Goal: Information Seeking & Learning: Learn about a topic

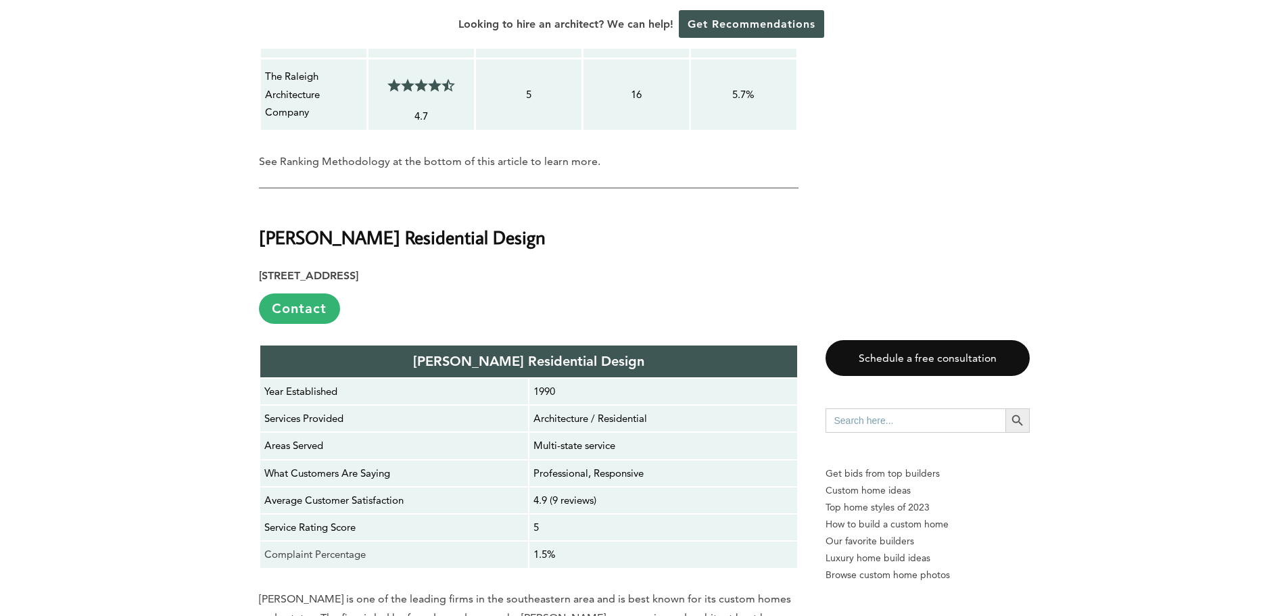
scroll to position [2232, 0]
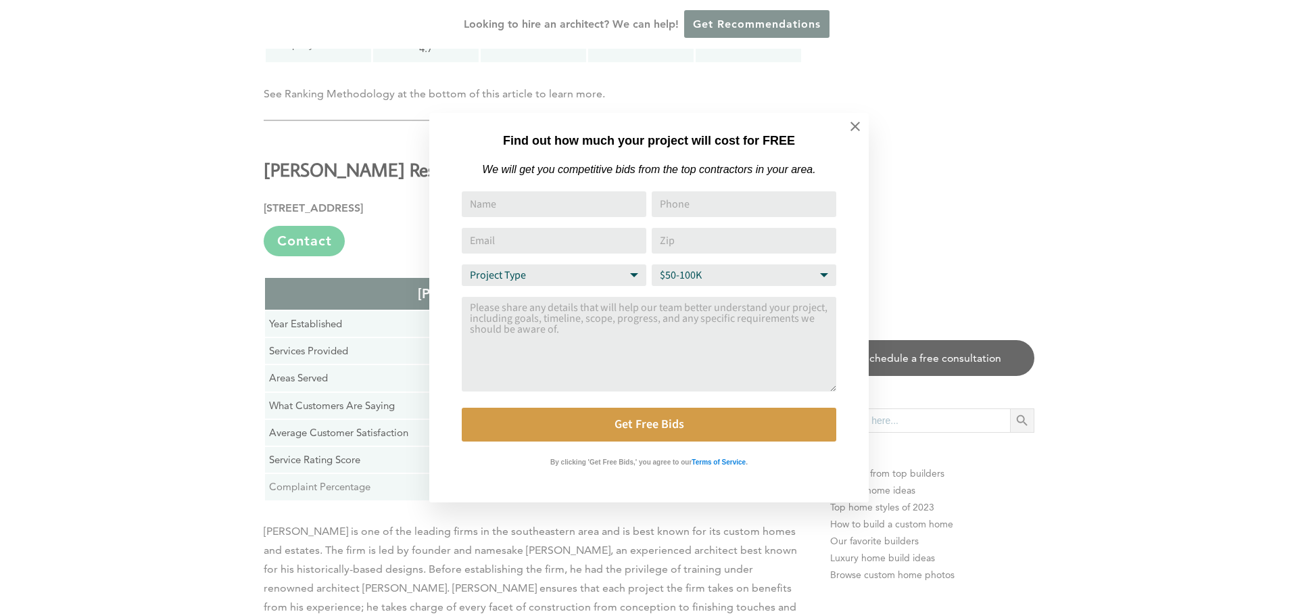
click at [208, 266] on div "Find out how much your project will cost for FREE We will get you competitive b…" at bounding box center [649, 308] width 1298 height 616
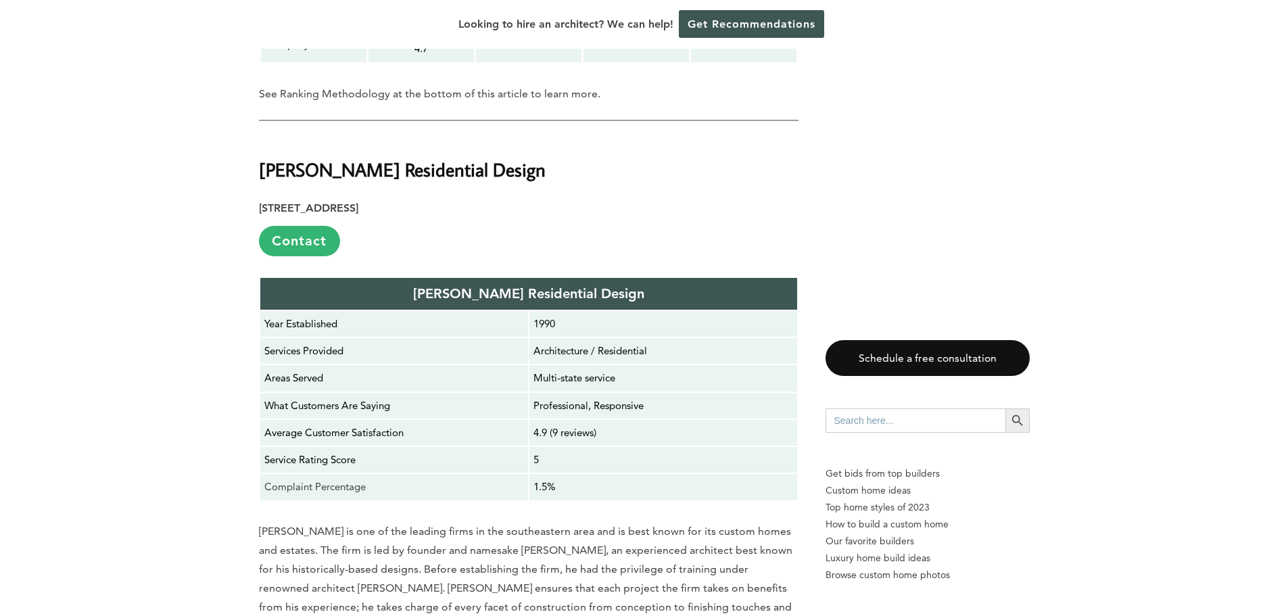
drag, startPoint x: 517, startPoint y: 120, endPoint x: 262, endPoint y: 127, distance: 255.1
click at [262, 137] on h2 "[PERSON_NAME] Residential Design" at bounding box center [529, 160] width 540 height 47
copy strong "[PERSON_NAME] Residential Design"
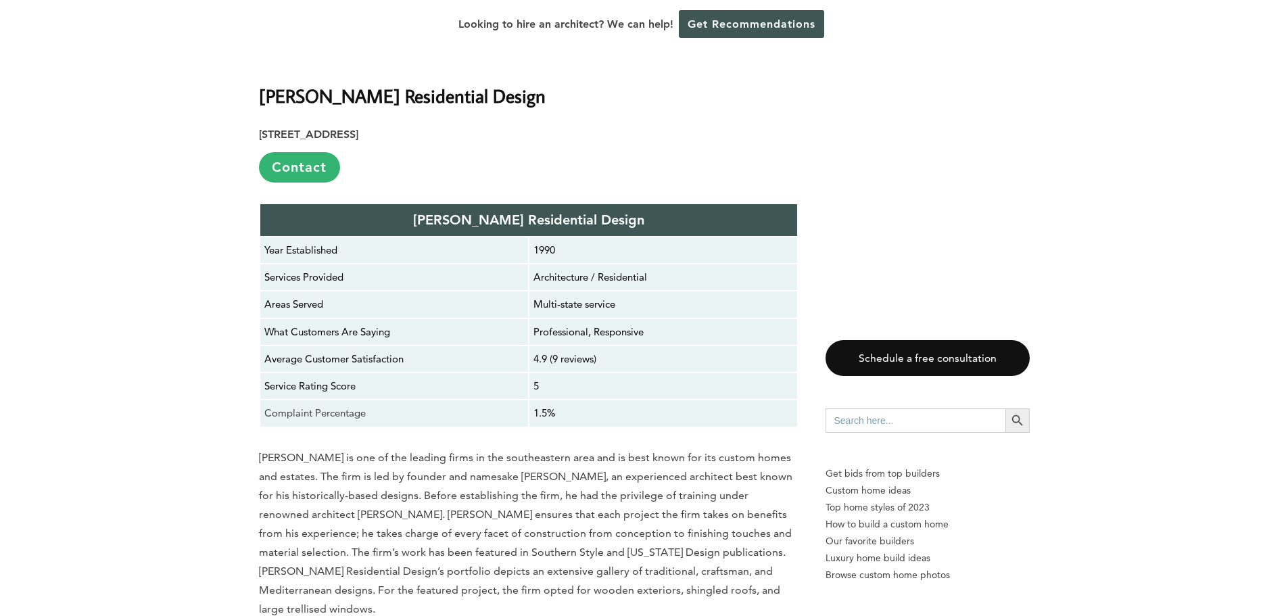
scroll to position [2502, 0]
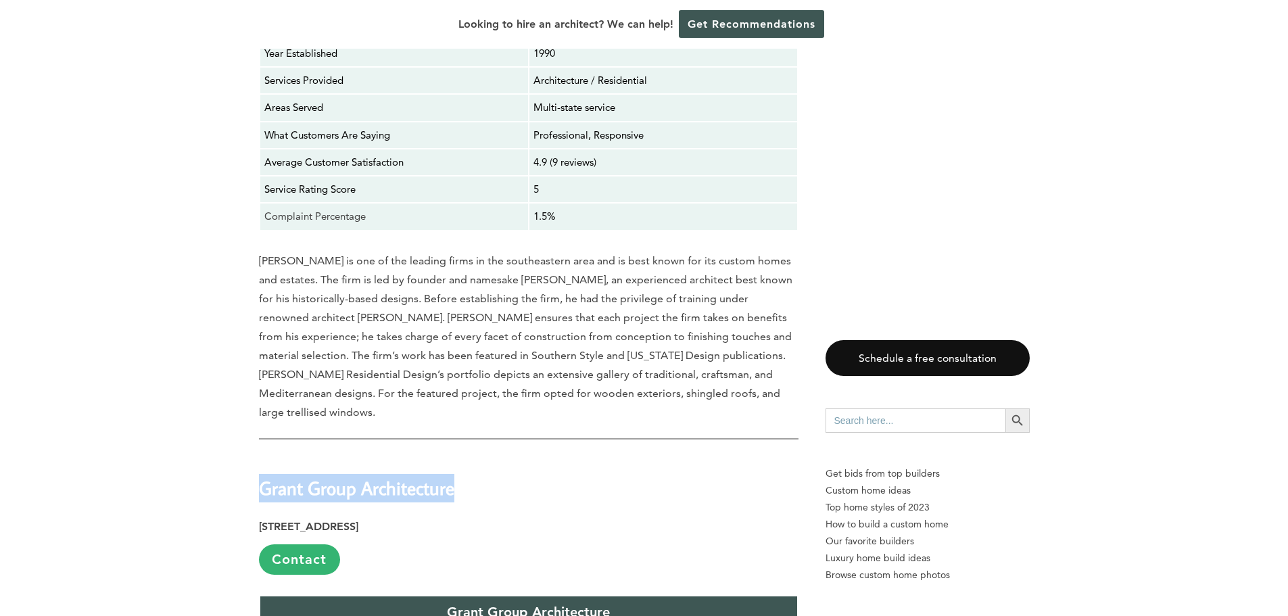
drag, startPoint x: 473, startPoint y: 433, endPoint x: 259, endPoint y: 435, distance: 213.7
click at [259, 456] on h2 "Grant Group Architecture" at bounding box center [529, 479] width 540 height 47
copy strong "Grant Group Architecture"
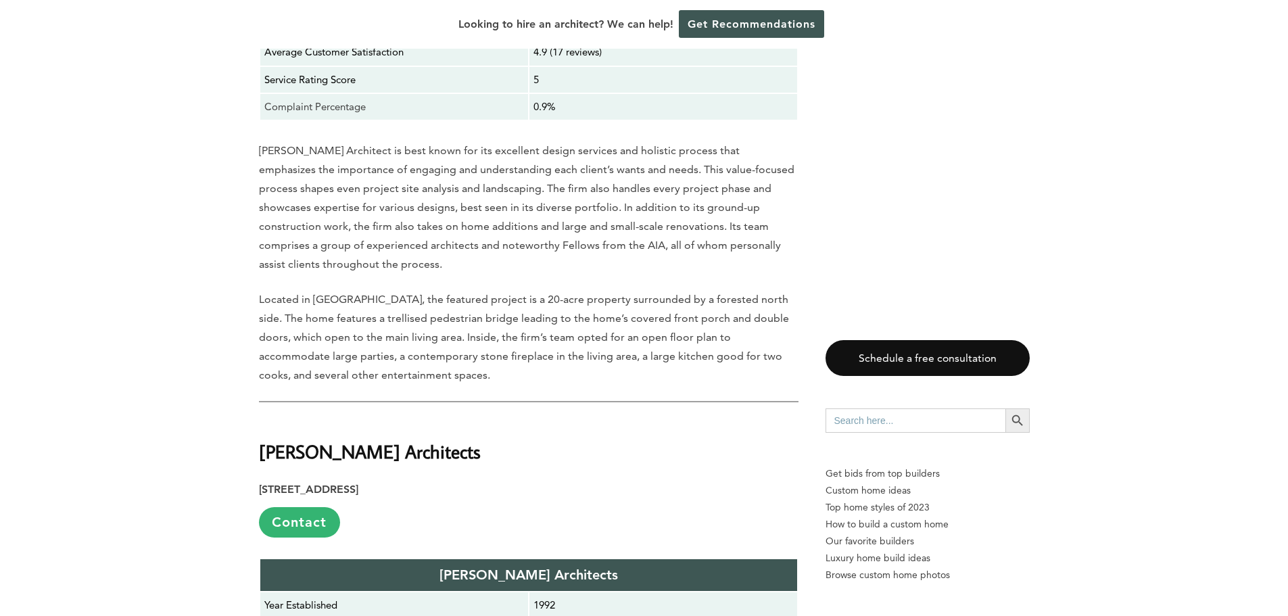
scroll to position [3314, 0]
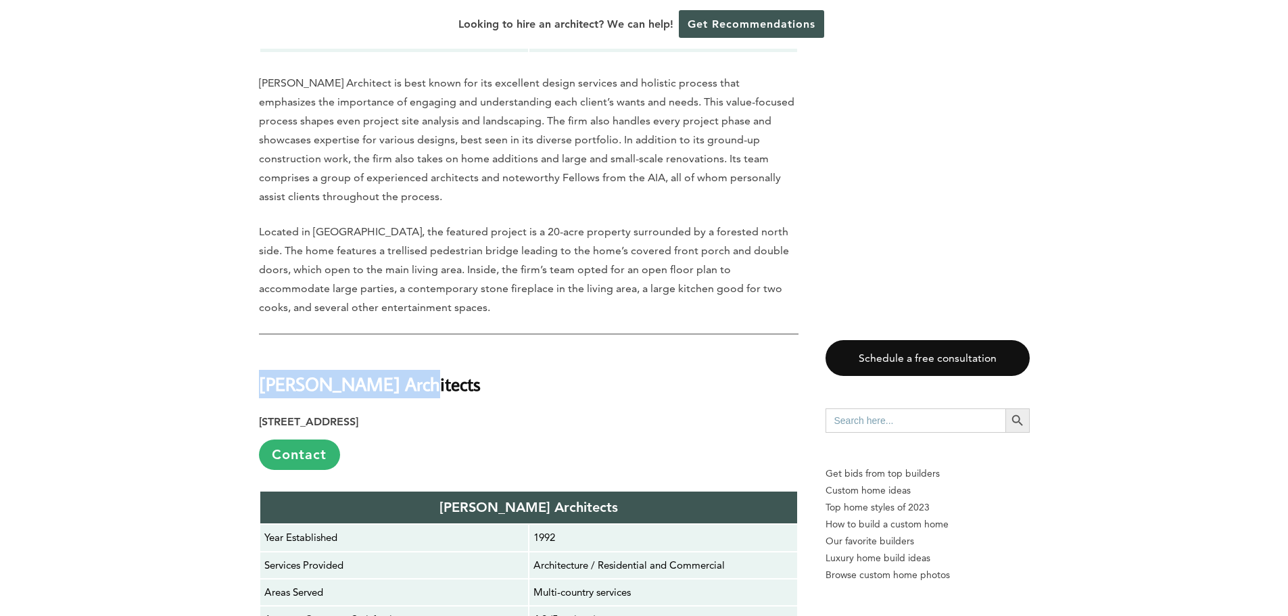
drag, startPoint x: 422, startPoint y: 353, endPoint x: 262, endPoint y: 362, distance: 160.5
click at [262, 362] on h2 "[PERSON_NAME] Architects" at bounding box center [529, 374] width 540 height 47
copy strong "[PERSON_NAME] Architects"
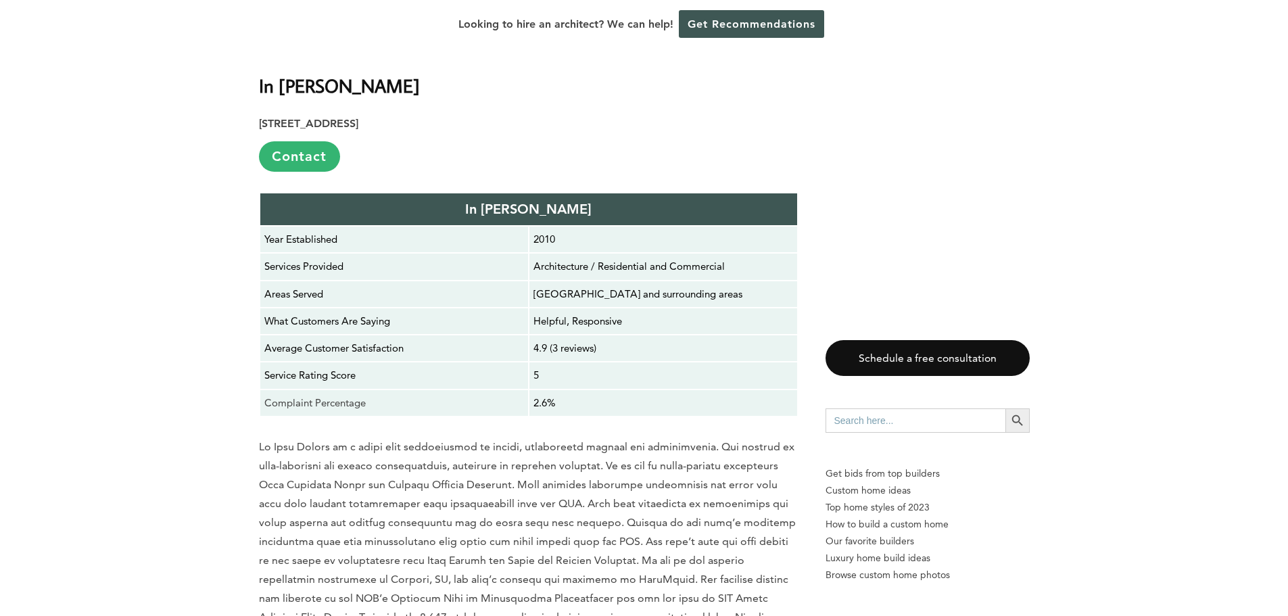
scroll to position [4125, 0]
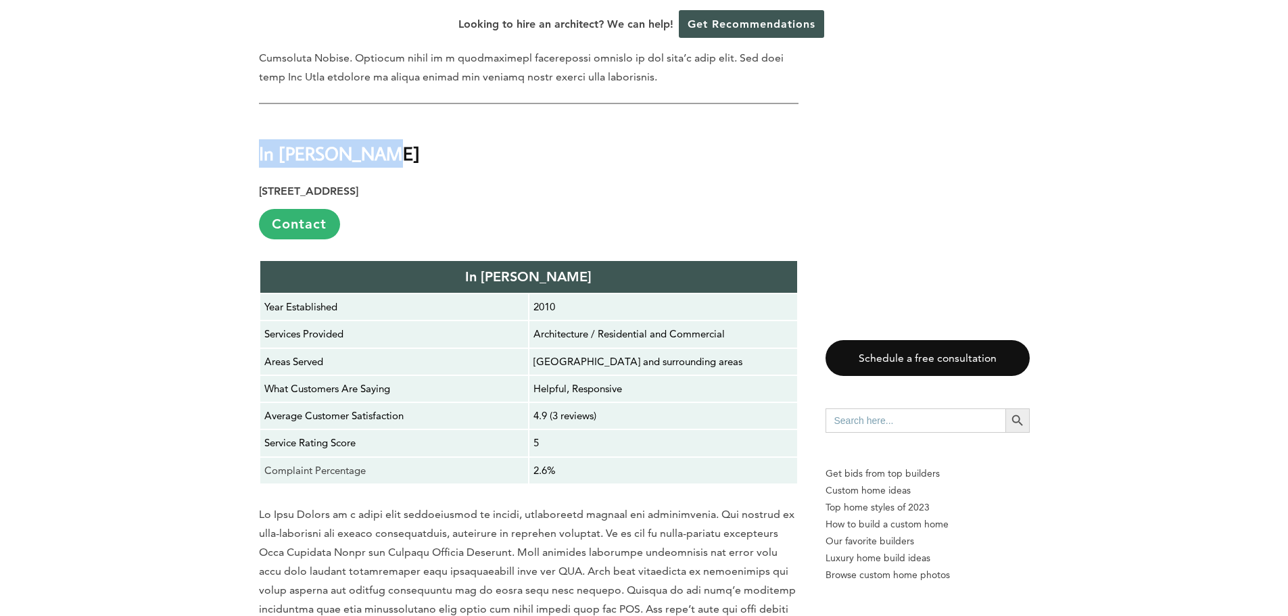
drag, startPoint x: 373, startPoint y: 117, endPoint x: 258, endPoint y: 120, distance: 115.0
copy strong "In [PERSON_NAME]"
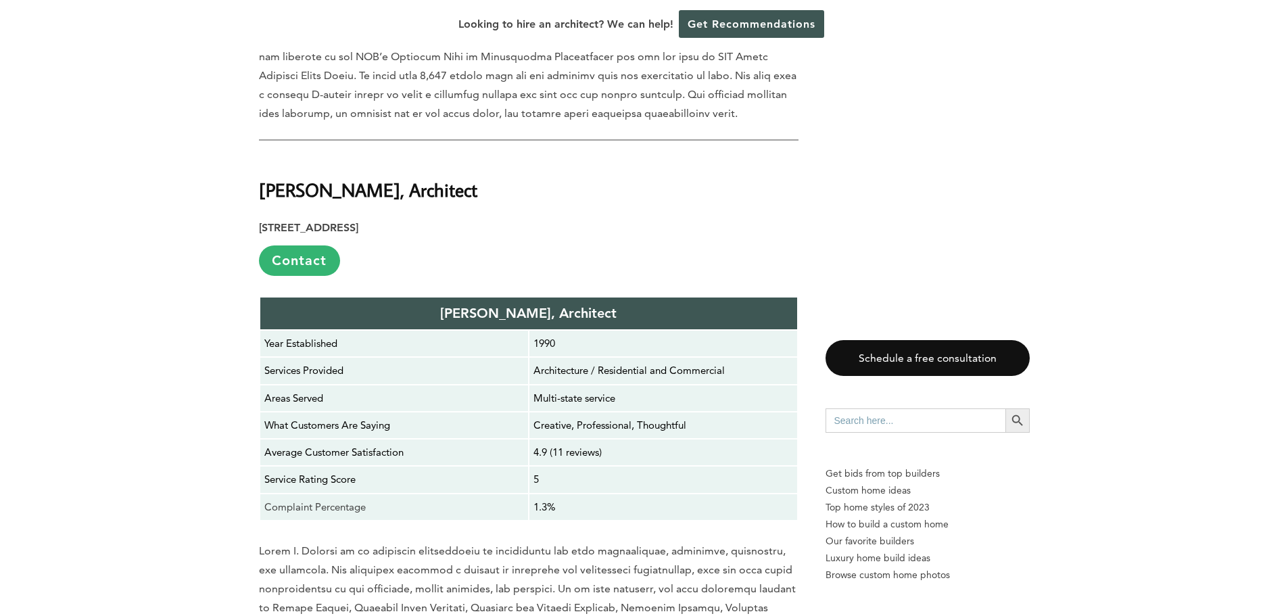
scroll to position [4734, 0]
drag, startPoint x: 466, startPoint y: 157, endPoint x: 260, endPoint y: 162, distance: 205.7
click at [260, 162] on h2 "[PERSON_NAME], Architect" at bounding box center [529, 181] width 540 height 47
copy strong "[PERSON_NAME], Architect"
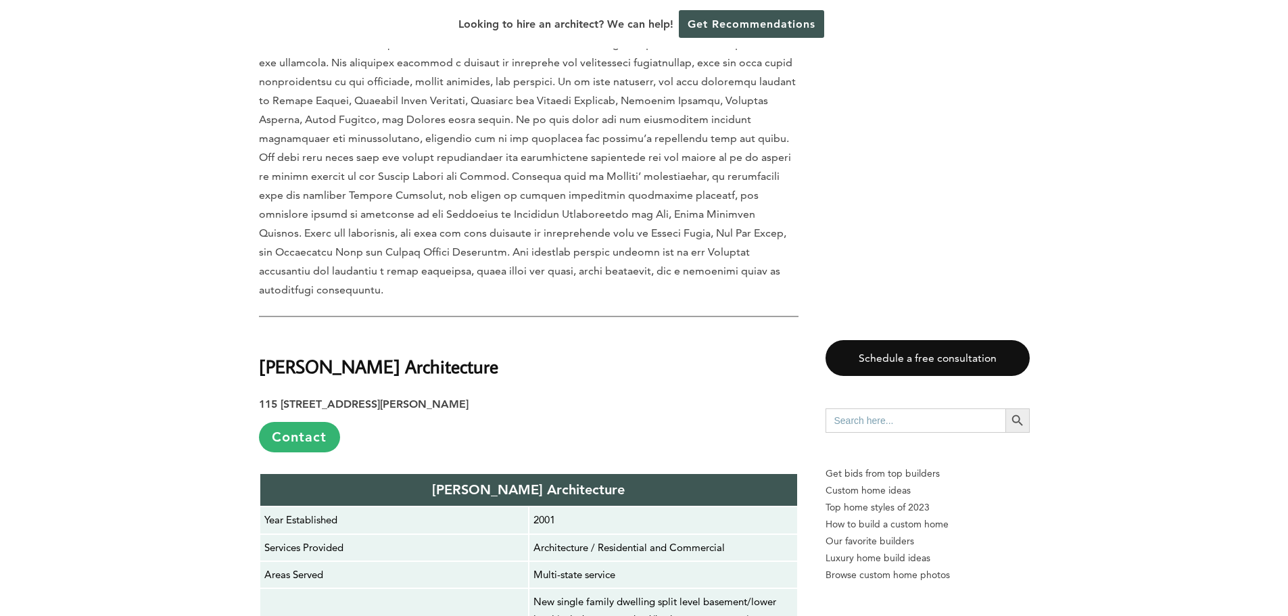
scroll to position [5275, 0]
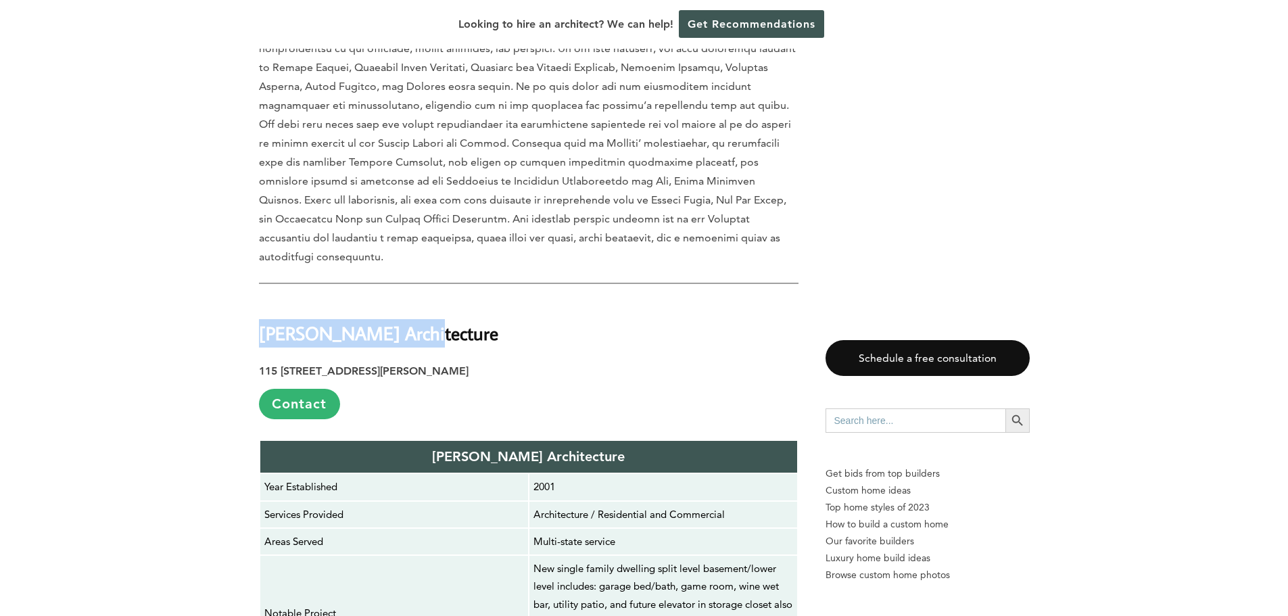
drag, startPoint x: 422, startPoint y: 277, endPoint x: 263, endPoint y: 281, distance: 159.0
click at [263, 300] on h2 "[PERSON_NAME] Architecture" at bounding box center [529, 323] width 540 height 47
copy strong "[PERSON_NAME] Architecture"
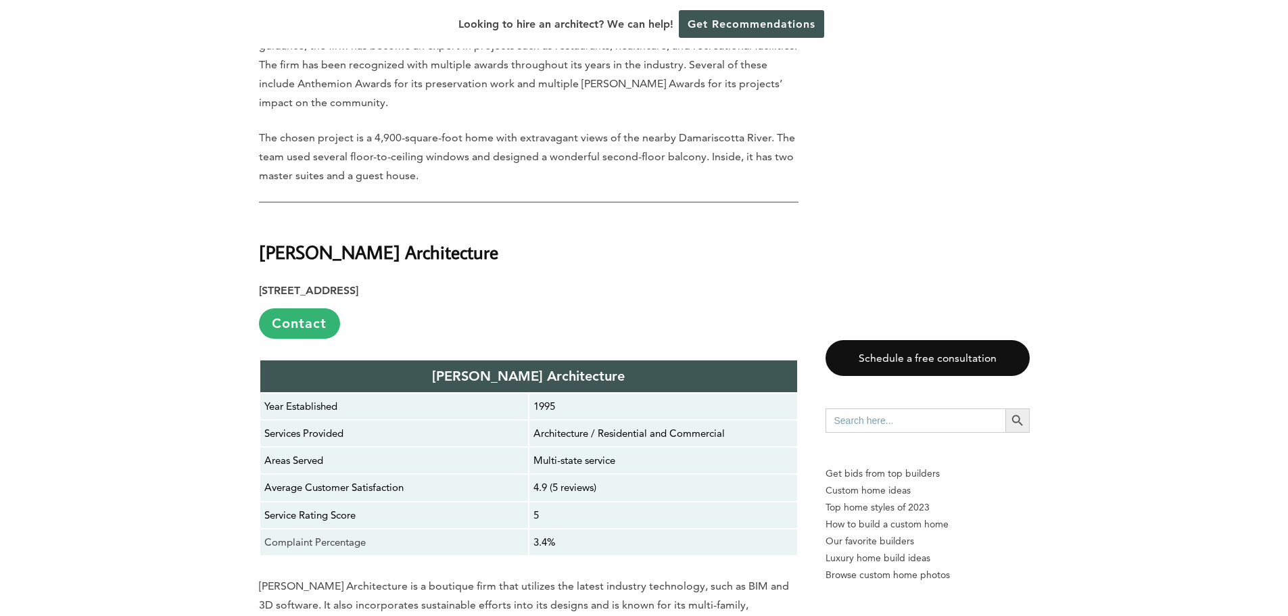
scroll to position [6086, 0]
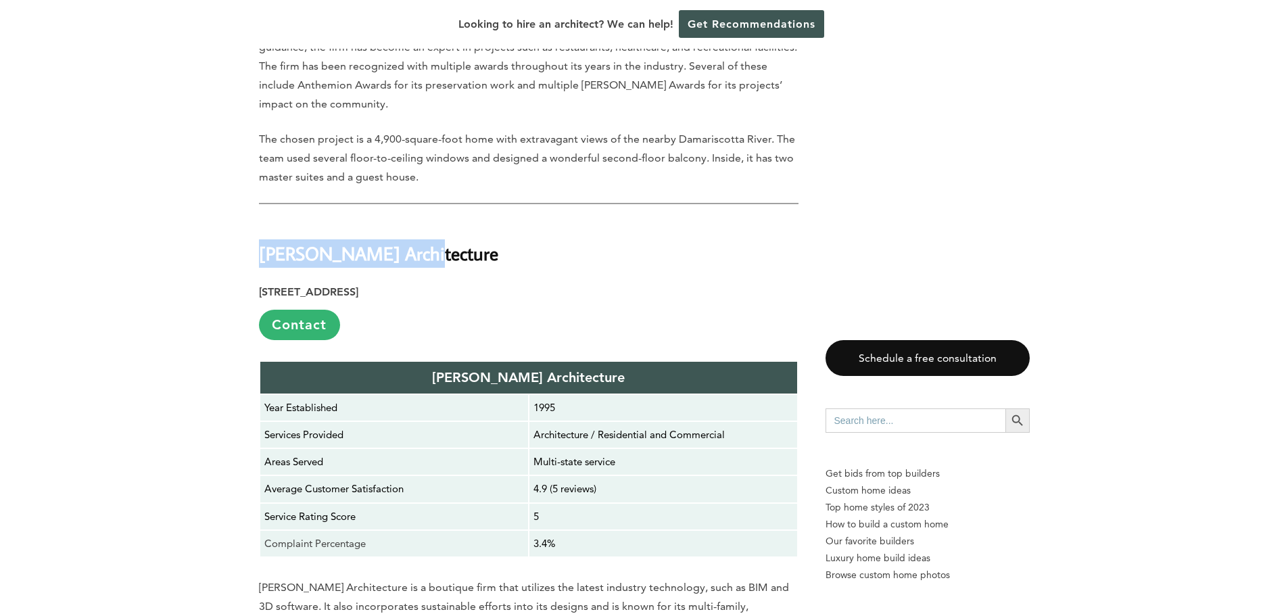
drag, startPoint x: 411, startPoint y: 183, endPoint x: 263, endPoint y: 185, distance: 148.1
click at [263, 220] on h2 "[PERSON_NAME] Architecture" at bounding box center [529, 243] width 540 height 47
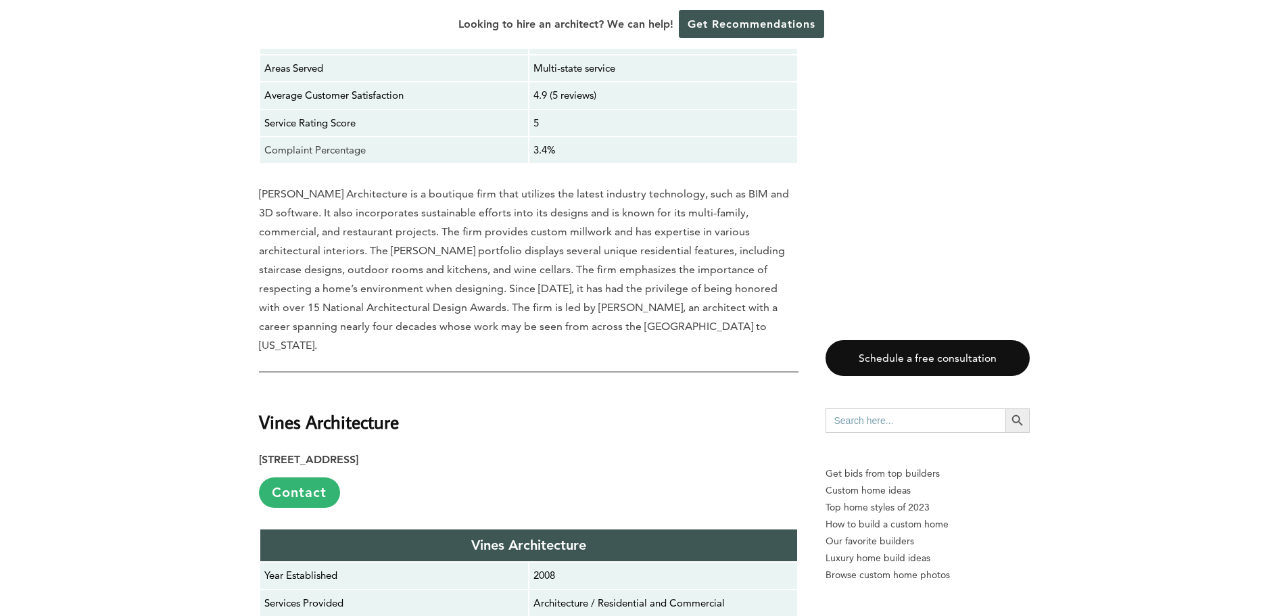
scroll to position [6492, 0]
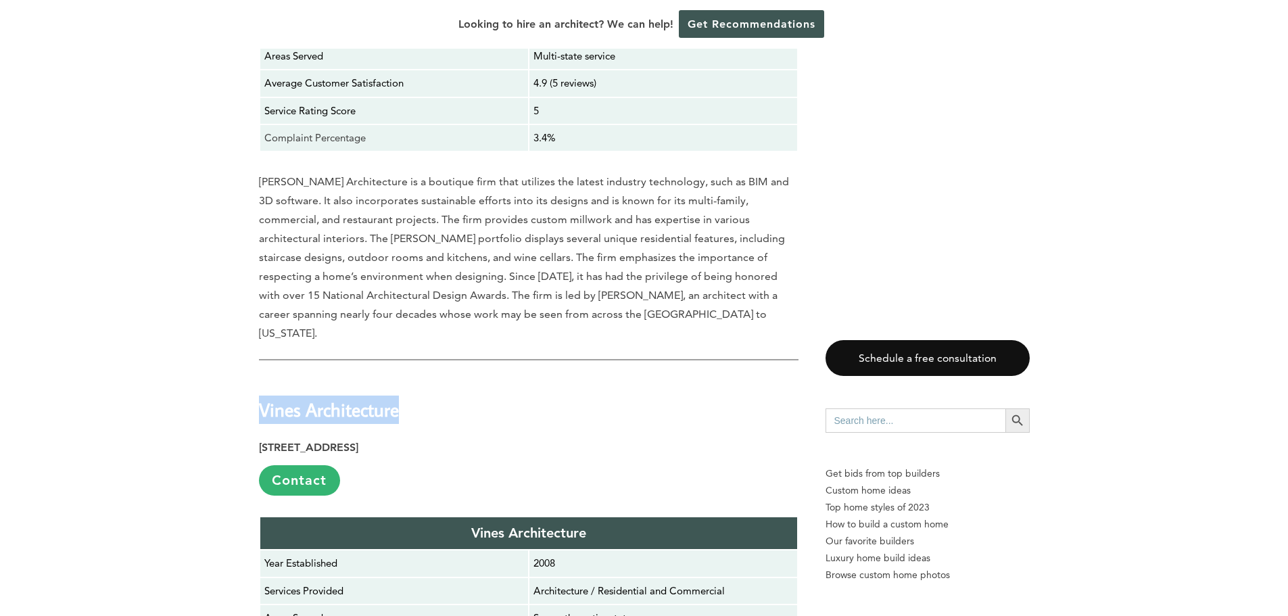
drag, startPoint x: 398, startPoint y: 319, endPoint x: 262, endPoint y: 325, distance: 136.7
click at [262, 377] on h2 "Vines Architecture" at bounding box center [529, 400] width 540 height 47
copy strong "Vines Architecture"
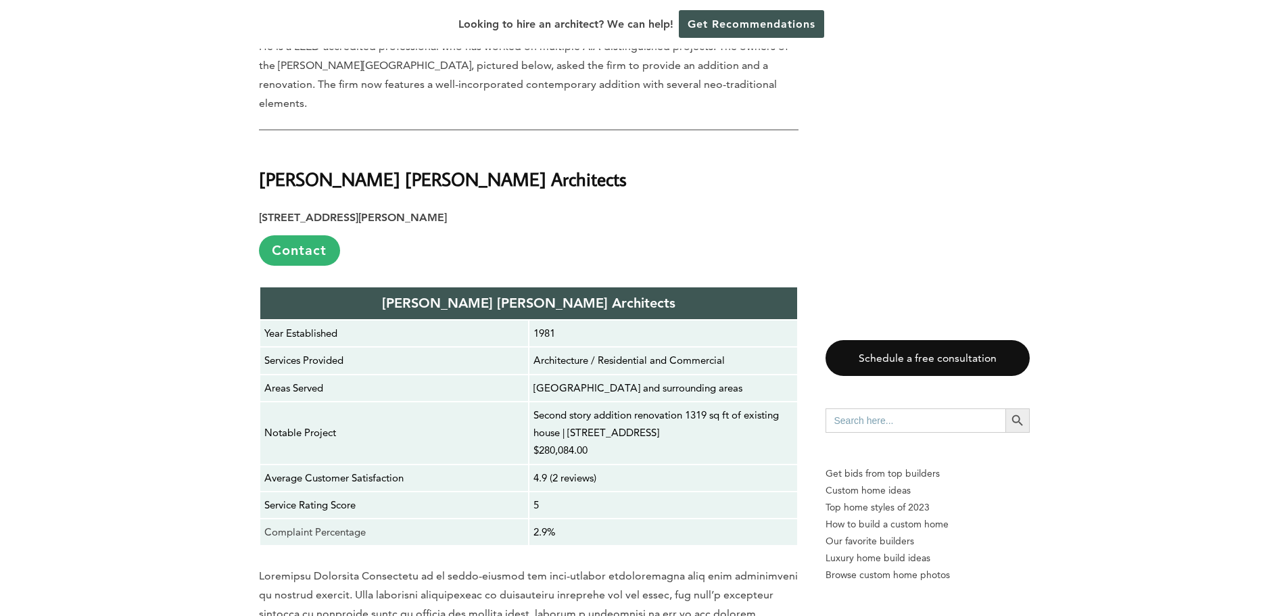
scroll to position [7304, 0]
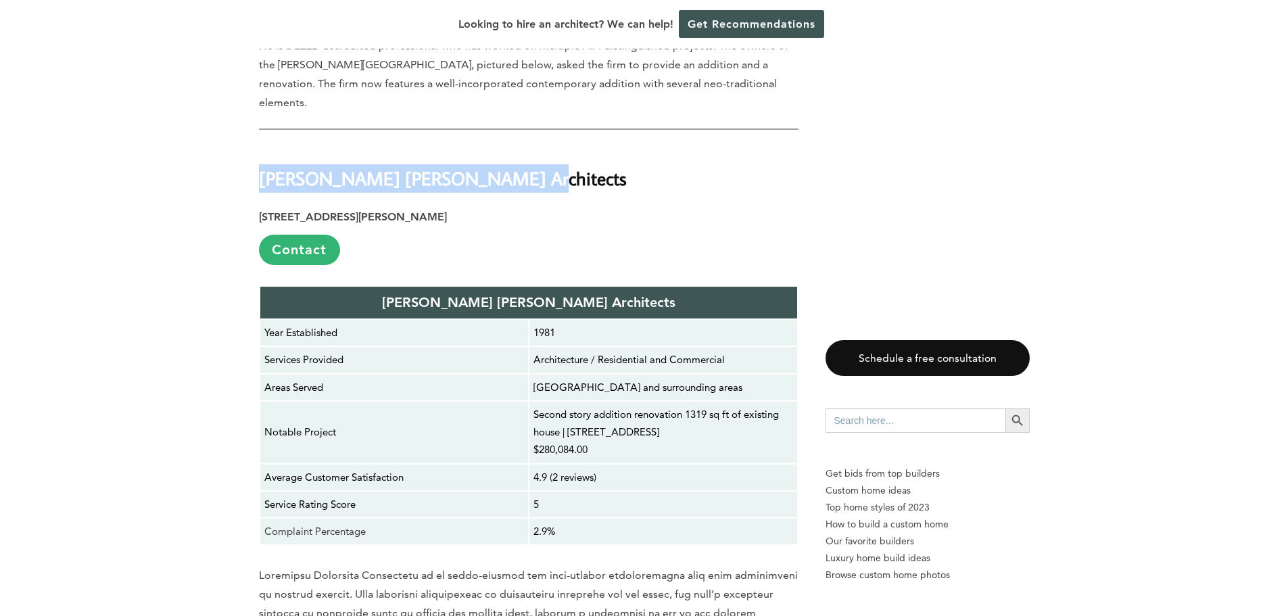
drag, startPoint x: 517, startPoint y: 70, endPoint x: 264, endPoint y: 74, distance: 253.6
click at [264, 146] on h2 "[PERSON_NAME] [PERSON_NAME] Architects" at bounding box center [529, 169] width 540 height 47
copy strong "[PERSON_NAME] [PERSON_NAME] Architects"
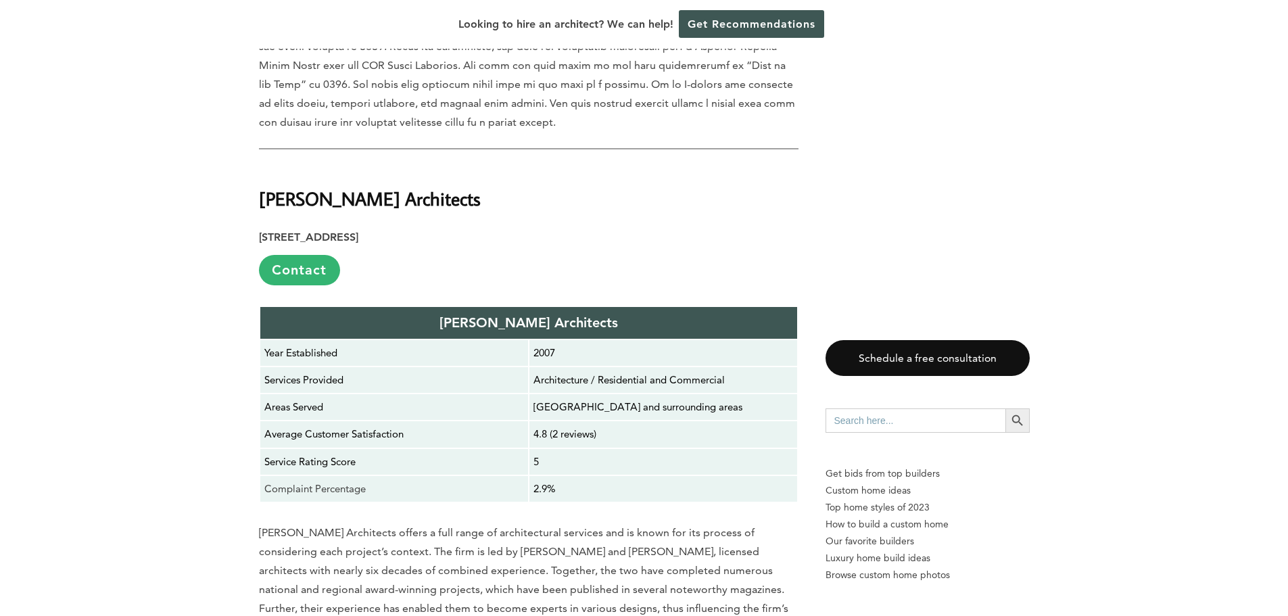
scroll to position [7980, 0]
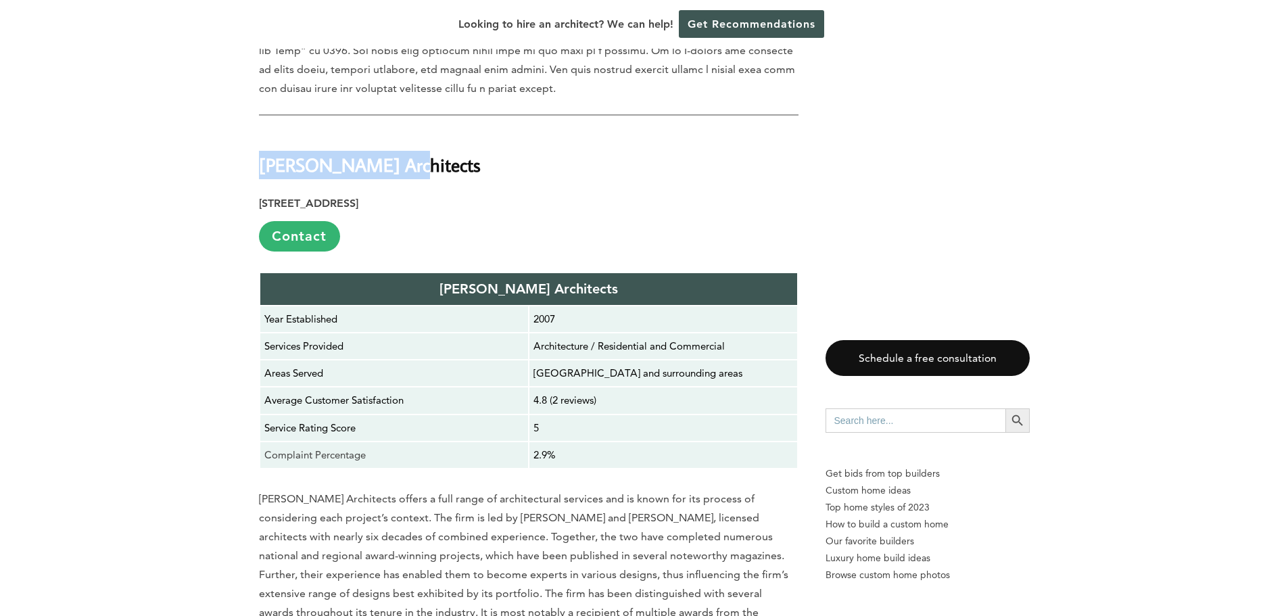
drag, startPoint x: 413, startPoint y: 55, endPoint x: 248, endPoint y: 64, distance: 164.6
copy strong "[PERSON_NAME] Architects"
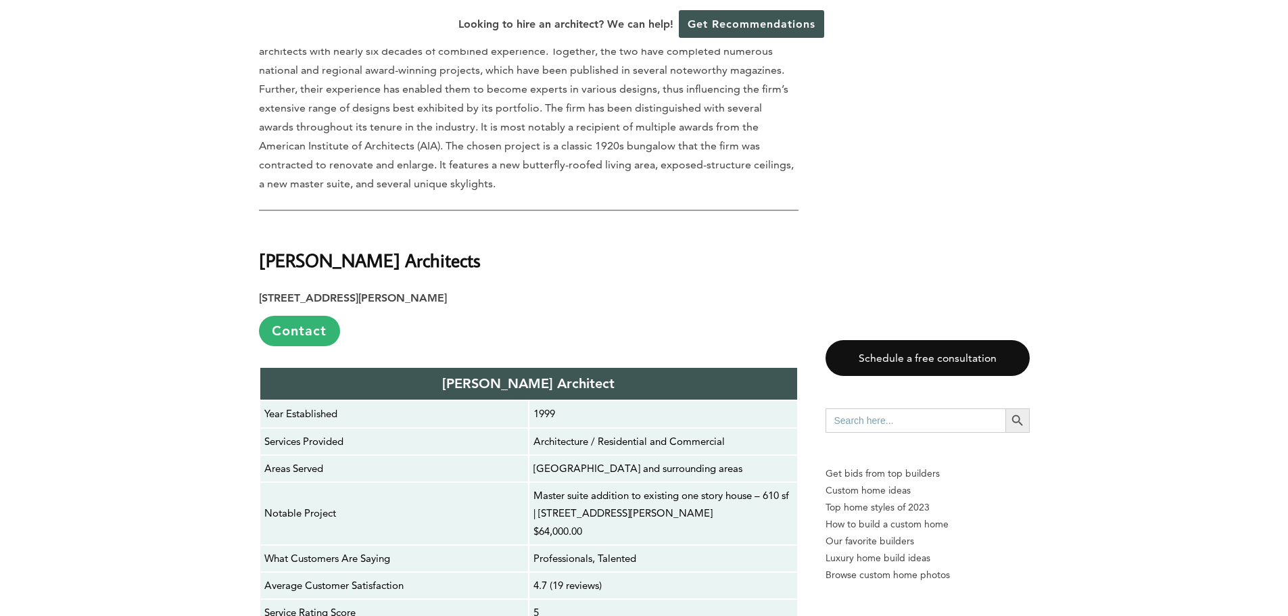
scroll to position [8453, 0]
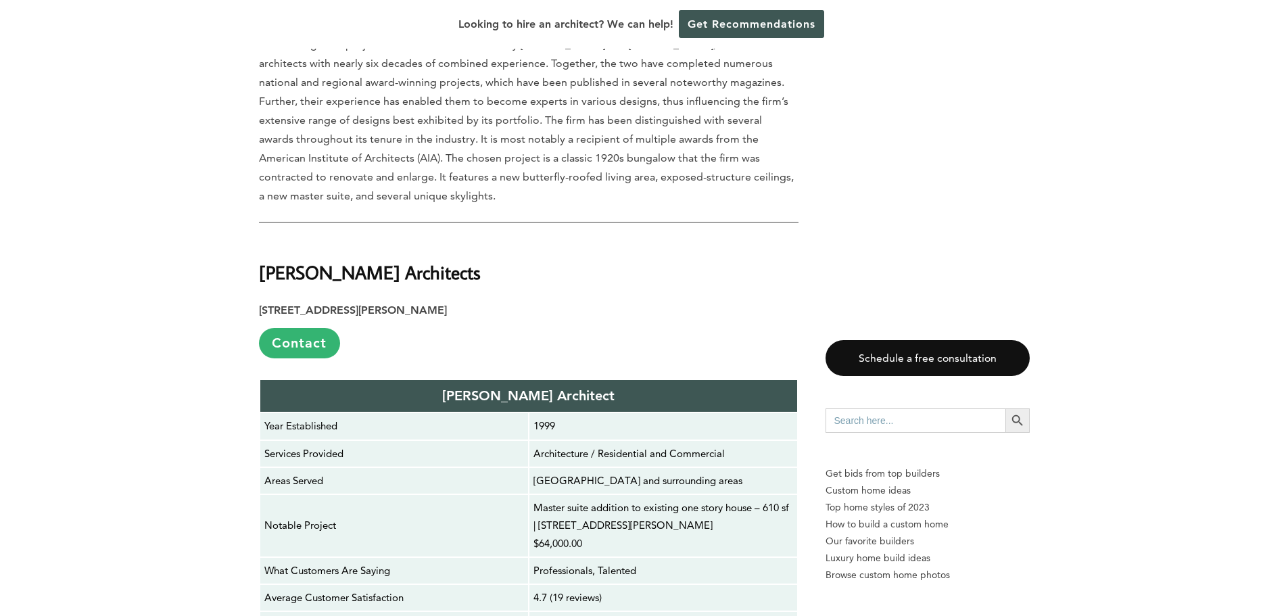
drag, startPoint x: 446, startPoint y: 147, endPoint x: 263, endPoint y: 147, distance: 182.6
click at [263, 239] on h2 "[PERSON_NAME] Architects" at bounding box center [529, 262] width 540 height 47
copy strong "[PERSON_NAME] Architects"
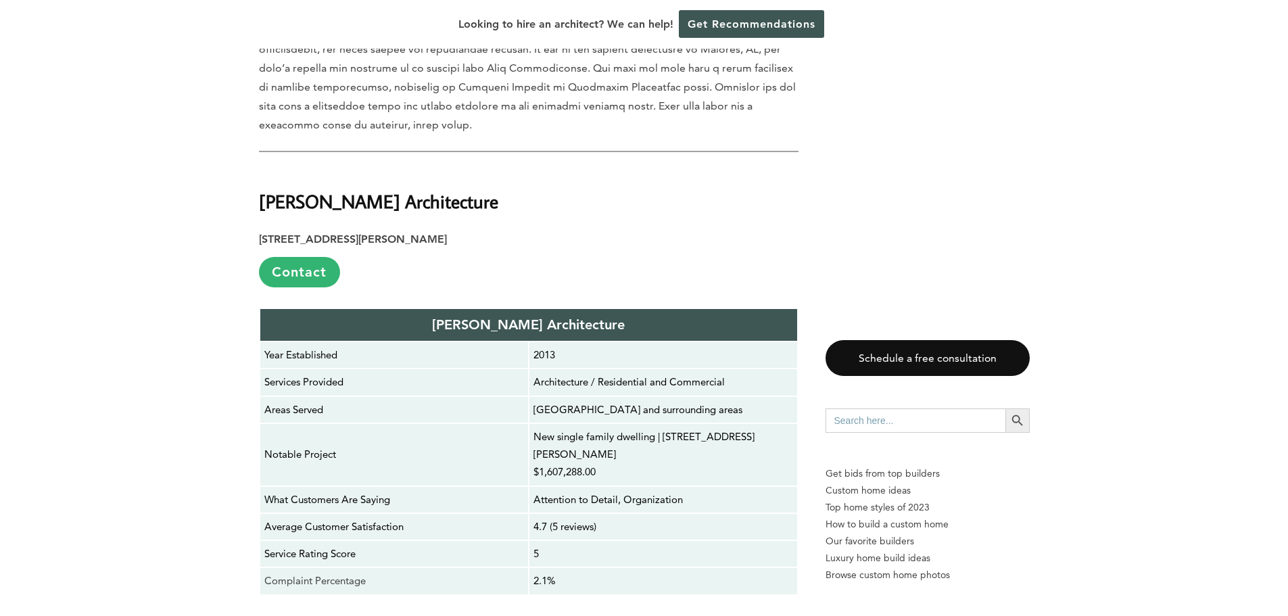
scroll to position [9130, 0]
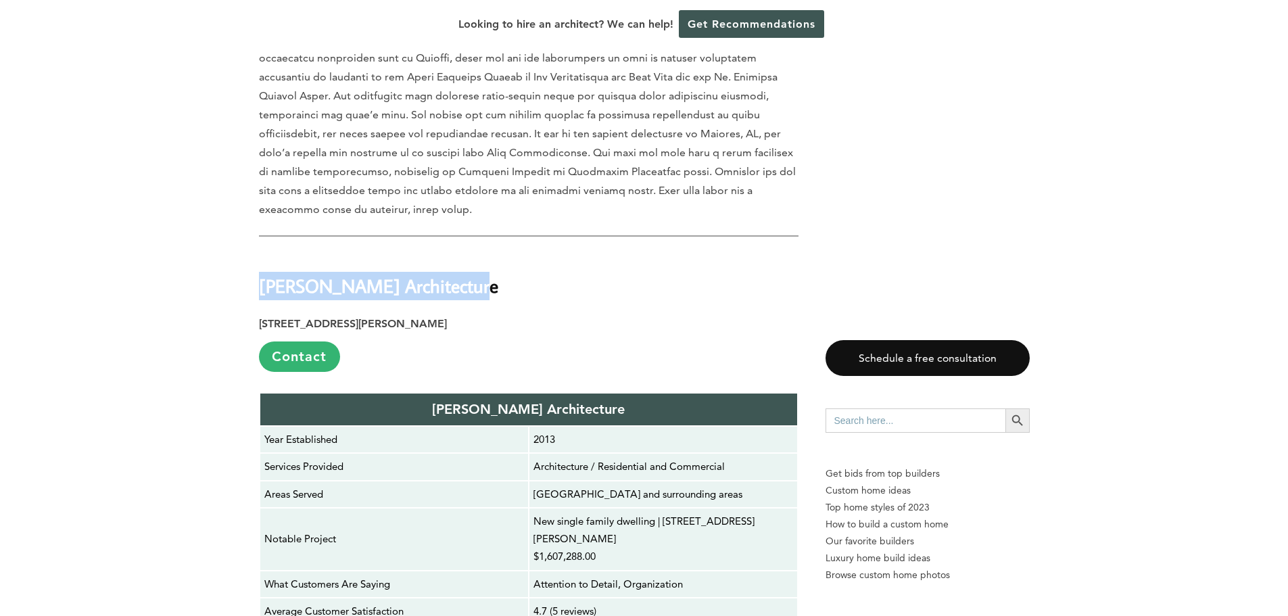
drag, startPoint x: 460, startPoint y: 160, endPoint x: 258, endPoint y: 160, distance: 202.2
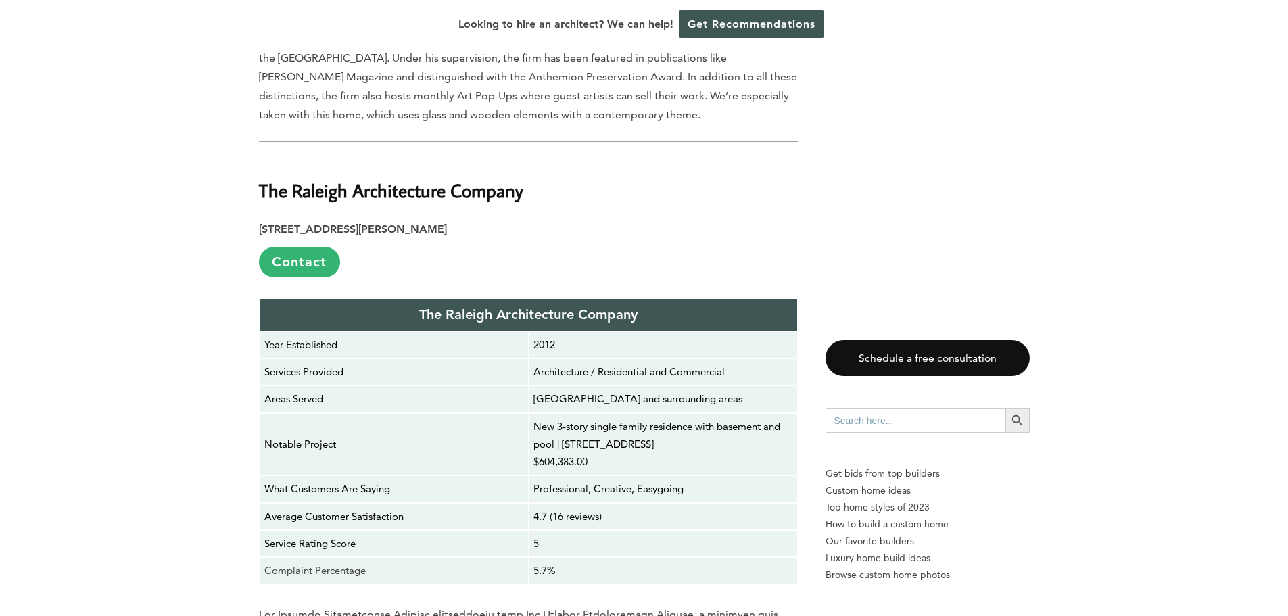
scroll to position [9873, 0]
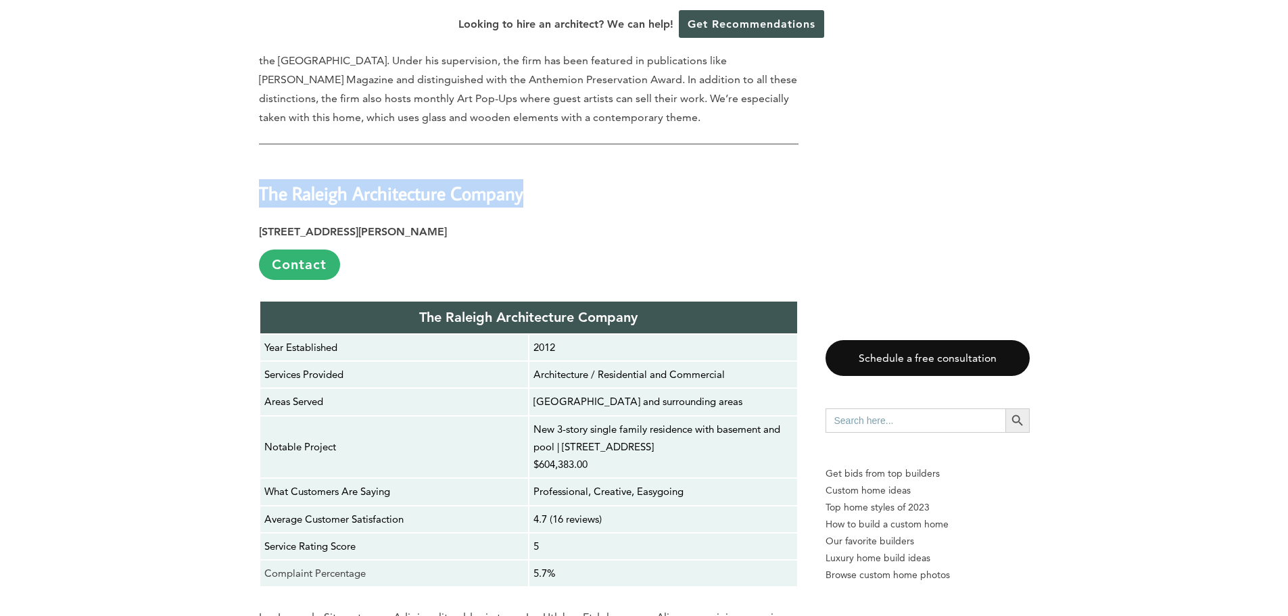
drag, startPoint x: 538, startPoint y: 65, endPoint x: 262, endPoint y: 66, distance: 275.2
click at [262, 161] on h2 "The Raleigh Architecture Company" at bounding box center [529, 184] width 540 height 47
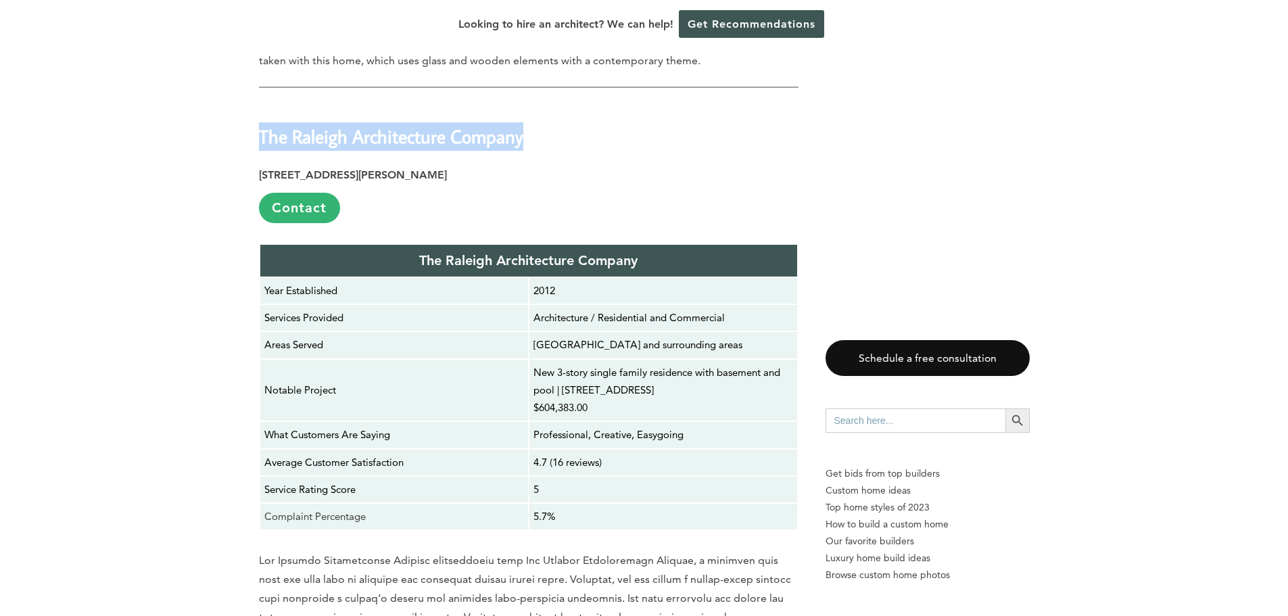
scroll to position [9806, 0]
